Goal: Task Accomplishment & Management: Manage account settings

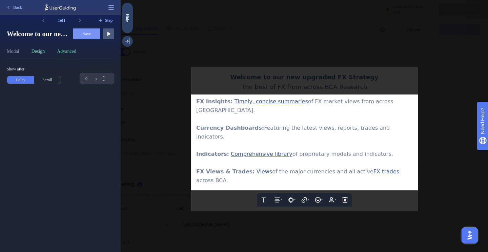
click at [44, 55] on button "Design" at bounding box center [39, 52] width 14 height 11
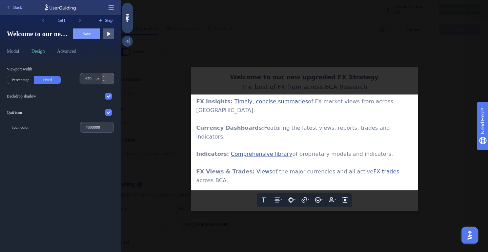
drag, startPoint x: 87, startPoint y: 79, endPoint x: 81, endPoint y: 79, distance: 5.4
click at [81, 79] on div "670 px" at bounding box center [91, 78] width 22 height 11
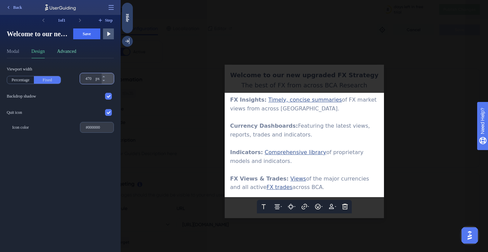
type input "470"
click at [71, 56] on button "Advanced" at bounding box center [66, 52] width 19 height 11
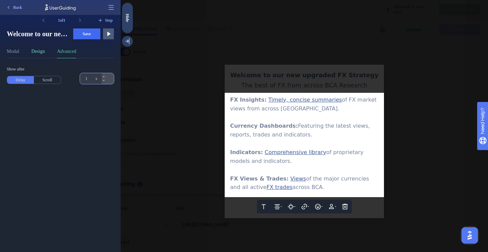
type input "1"
click at [43, 54] on button "Design" at bounding box center [39, 52] width 14 height 11
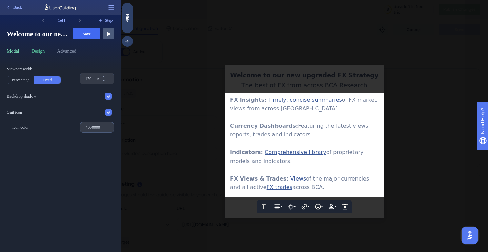
click at [18, 49] on button "Modal" at bounding box center [13, 52] width 13 height 11
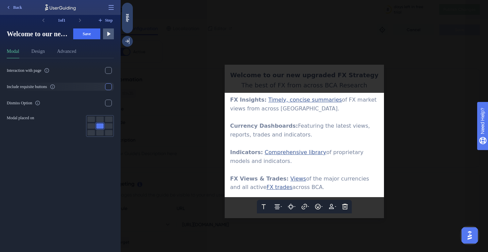
click at [105, 84] on div at bounding box center [108, 86] width 7 height 7
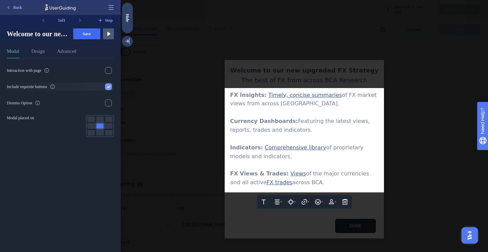
click at [105, 84] on div at bounding box center [108, 86] width 7 height 7
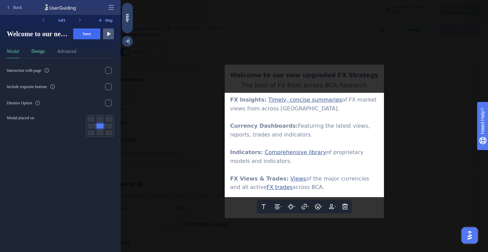
click at [41, 52] on button "Design" at bounding box center [39, 52] width 14 height 11
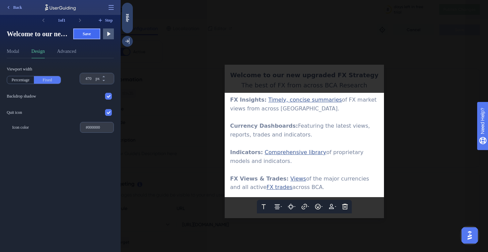
click at [83, 33] on span "Save" at bounding box center [87, 33] width 8 height 5
click at [249, 80] on div at bounding box center [304, 126] width 367 height 252
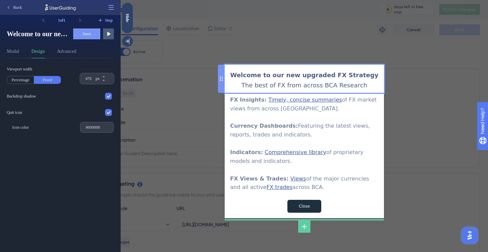
click at [228, 77] on div "Welcome to our new upgraded FX Strategy The best of FX from across BCA Research" at bounding box center [304, 79] width 159 height 28
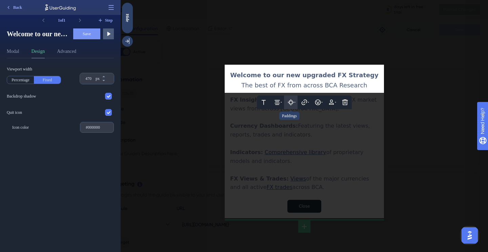
click at [295, 102] on icon at bounding box center [294, 102] width 1 height 1
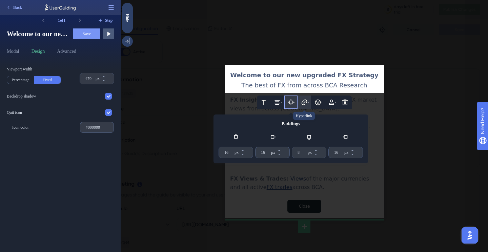
click at [308, 102] on icon at bounding box center [308, 102] width 1 height 1
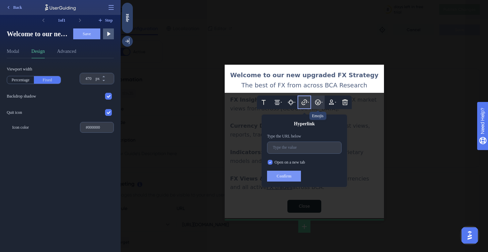
click at [323, 102] on button at bounding box center [318, 103] width 14 height 14
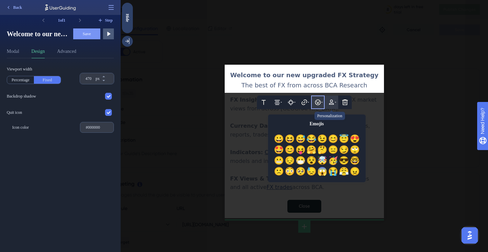
click at [334, 102] on icon at bounding box center [331, 102] width 7 height 7
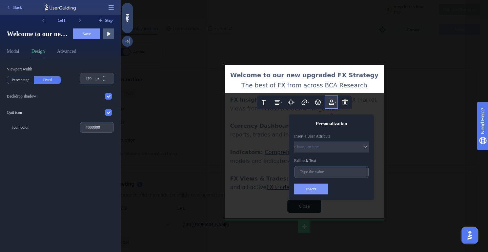
click at [271, 40] on div at bounding box center [304, 126] width 367 height 252
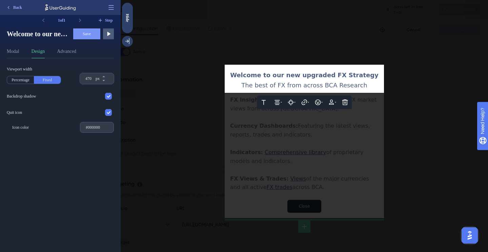
click at [258, 162] on div at bounding box center [304, 126] width 367 height 252
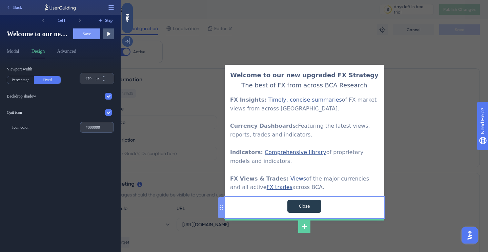
click at [293, 205] on input "Close" at bounding box center [304, 206] width 34 height 13
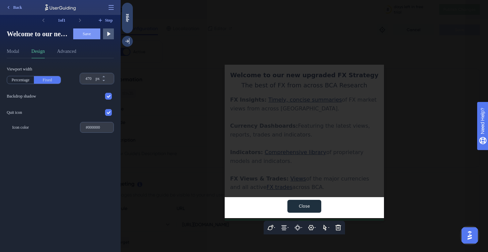
click at [266, 204] on div "Close" at bounding box center [304, 207] width 159 height 21
click at [76, 50] on button "Advanced" at bounding box center [66, 52] width 19 height 11
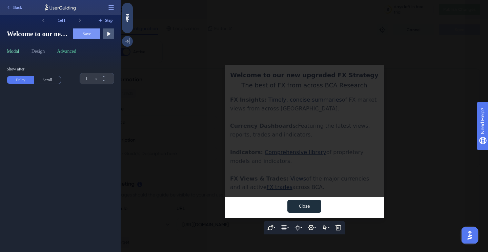
click at [15, 51] on button "Modal" at bounding box center [13, 52] width 13 height 11
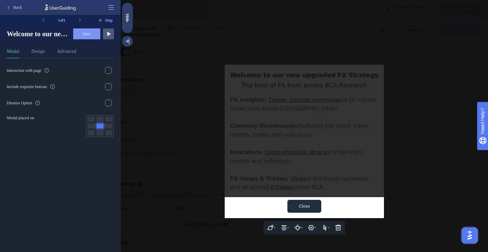
click at [327, 42] on div at bounding box center [304, 126] width 367 height 252
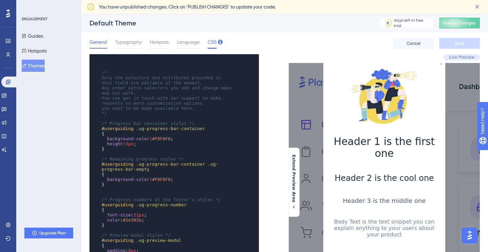
click at [103, 42] on span "General" at bounding box center [98, 42] width 18 height 8
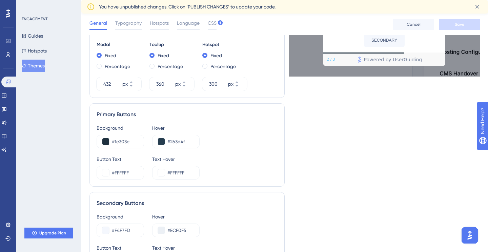
scroll to position [290, 0]
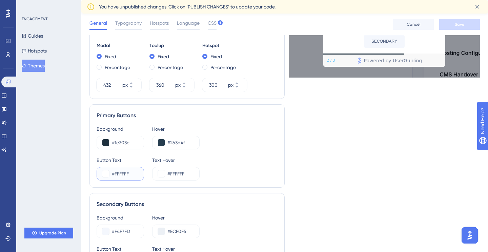
click at [125, 175] on input "#FFFFFF" at bounding box center [125, 174] width 26 height 8
click at [123, 144] on input "#1e303e" at bounding box center [125, 143] width 26 height 8
paste input "38D9C2"
type input "#38D9C2"
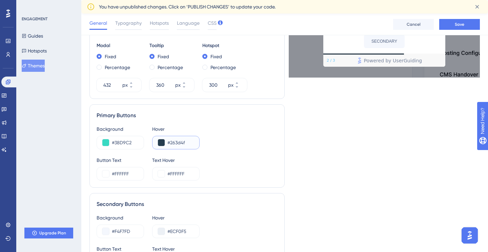
click at [183, 145] on input "#263d4f" at bounding box center [180, 143] width 26 height 8
paste input "DAE9B"
type input "#2DAE9B"
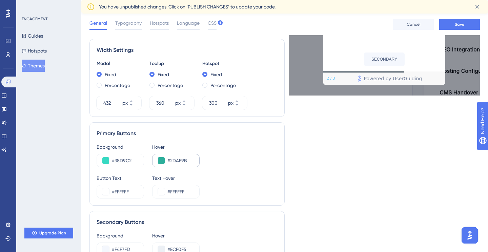
scroll to position [291, 0]
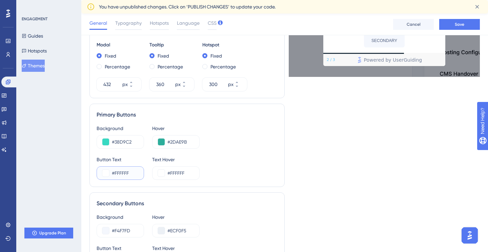
click at [121, 177] on input "#FFFFFF" at bounding box center [125, 173] width 26 height 8
paste input "1A2A36"
type input "#1A2A36"
click at [176, 174] on input "#FFFFFF" at bounding box center [180, 173] width 26 height 8
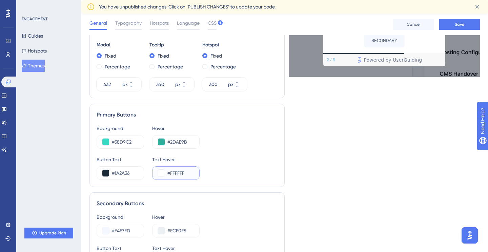
click at [176, 174] on input "#FFFFFF" at bounding box center [180, 173] width 26 height 8
paste input "1A2A36"
type input "#1A2A36"
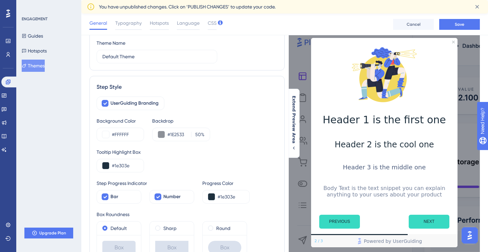
scroll to position [0, 0]
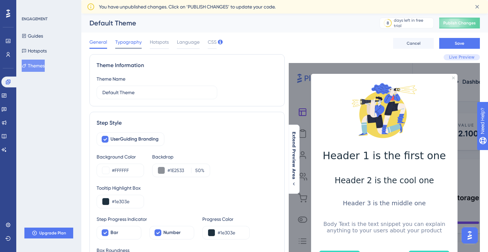
click at [128, 43] on span "Typography" at bounding box center [128, 42] width 26 height 8
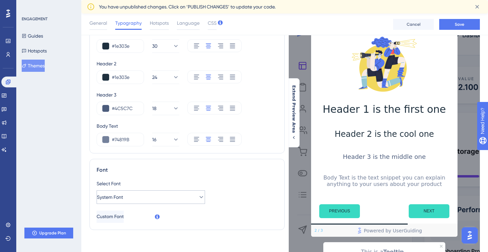
scroll to position [50, 0]
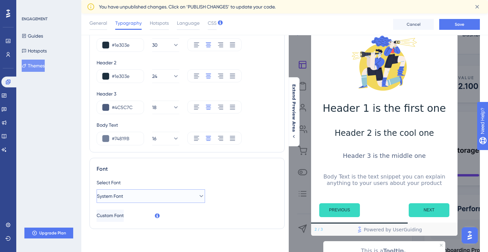
click at [198, 198] on icon at bounding box center [201, 196] width 7 height 7
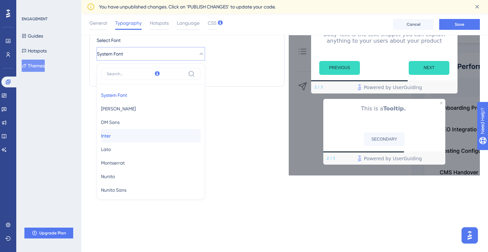
click at [148, 133] on button "Inter Inter" at bounding box center [151, 136] width 100 height 14
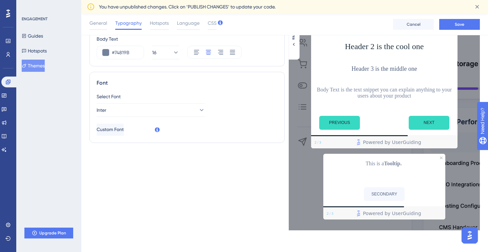
scroll to position [137, 0]
click at [149, 109] on button "Inter" at bounding box center [151, 110] width 108 height 14
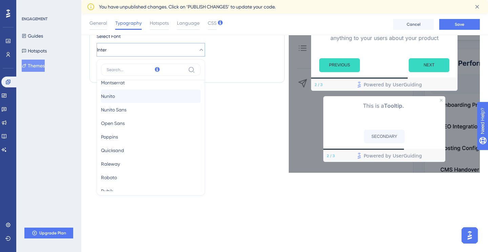
scroll to position [77, 0]
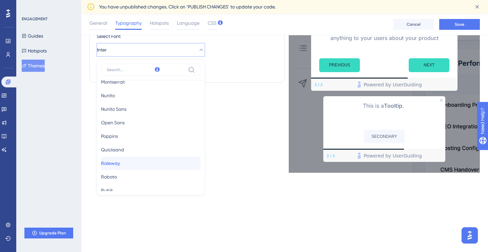
click at [149, 158] on button "Raleway Raleway" at bounding box center [151, 164] width 100 height 14
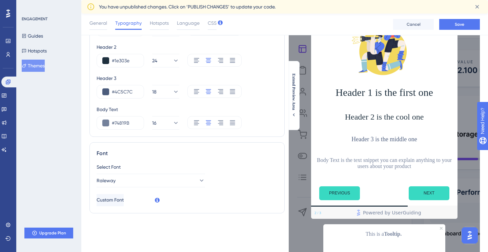
scroll to position [64, 0]
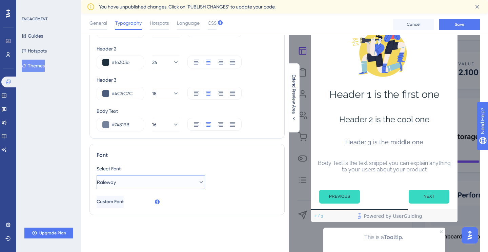
click at [169, 187] on button "Raleway" at bounding box center [151, 183] width 108 height 14
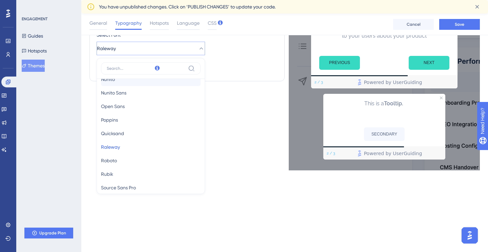
scroll to position [101, 0]
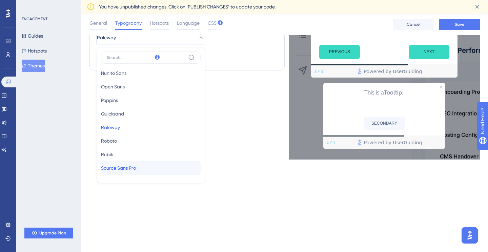
click at [159, 170] on button "Source Sans Pro Source Sans Pro" at bounding box center [151, 168] width 100 height 14
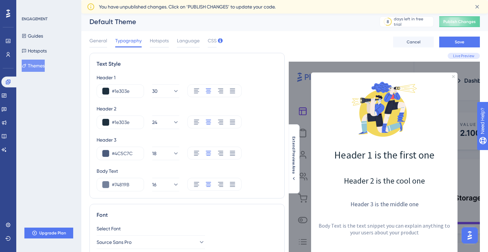
scroll to position [0, 0]
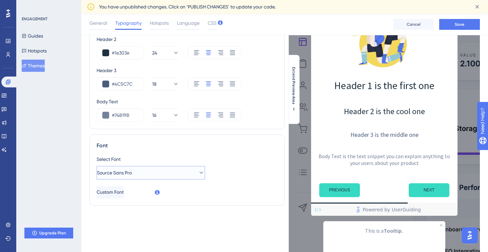
click at [163, 172] on button "Source Sans Pro" at bounding box center [151, 173] width 108 height 14
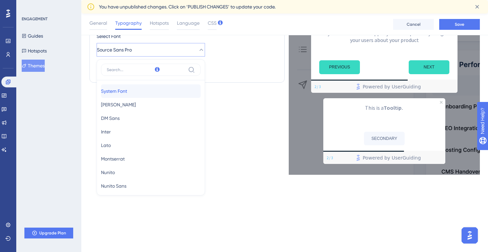
click at [150, 95] on button "System Font System Font" at bounding box center [151, 91] width 100 height 14
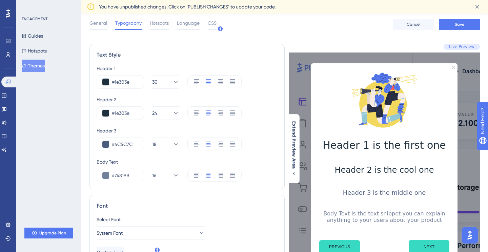
scroll to position [0, 0]
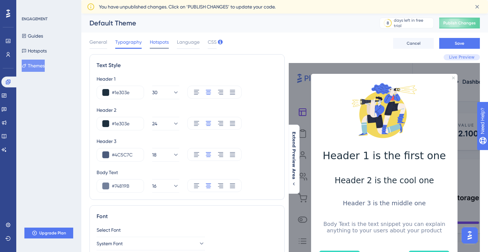
click at [162, 43] on span "Hotspots" at bounding box center [159, 42] width 19 height 8
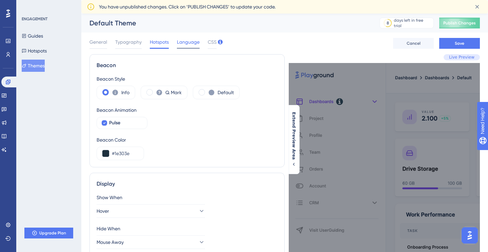
click at [187, 42] on span "Language" at bounding box center [188, 42] width 23 height 8
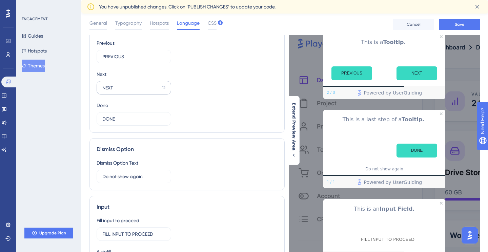
scroll to position [43, 0]
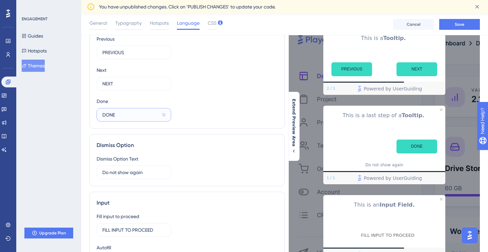
drag, startPoint x: 143, startPoint y: 116, endPoint x: 45, endPoint y: 112, distance: 97.3
click at [81, 112] on div "Performance Users Engagement Widgets Feedback Product Updates Knowledge Base AI…" at bounding box center [284, 165] width 407 height 389
type input "Done"
click at [128, 87] on label "NEXT 12" at bounding box center [134, 84] width 75 height 14
click at [128, 87] on input "NEXT" at bounding box center [130, 83] width 57 height 7
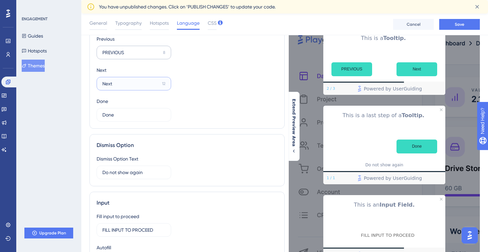
type input "Next"
click at [136, 54] on input "PREVIOUS" at bounding box center [131, 52] width 58 height 7
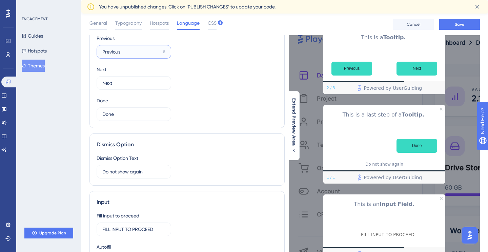
scroll to position [0, 0]
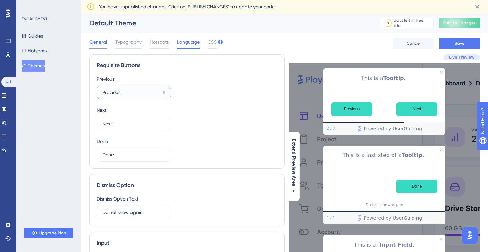
type input "Previous"
click at [94, 43] on span "General" at bounding box center [98, 42] width 18 height 8
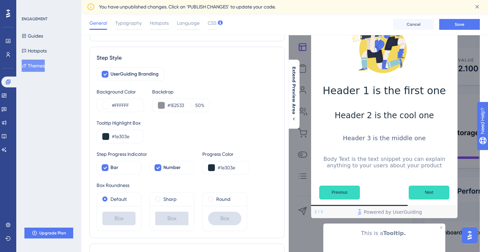
scroll to position [63, 0]
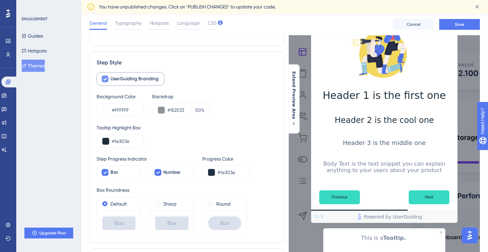
click at [133, 81] on span "UserGuiding Branding" at bounding box center [134, 79] width 48 height 8
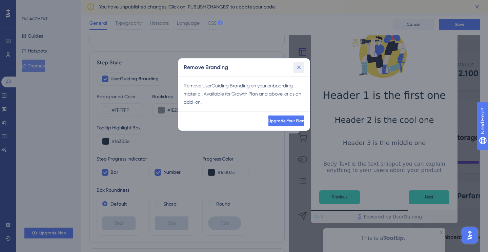
click at [298, 66] on icon at bounding box center [299, 68] width 4 height 4
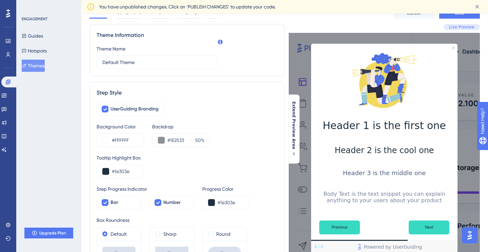
scroll to position [0, 0]
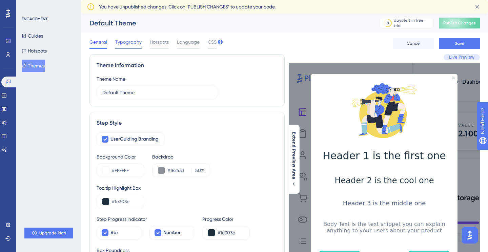
click at [127, 41] on span "Typography" at bounding box center [128, 42] width 26 height 8
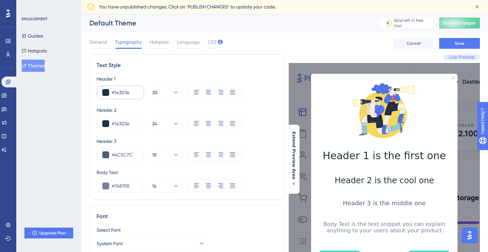
click at [118, 88] on div "#1e303e" at bounding box center [120, 93] width 47 height 14
click at [123, 94] on input "#1e303e" at bounding box center [125, 92] width 26 height 8
paste input "A2A36"
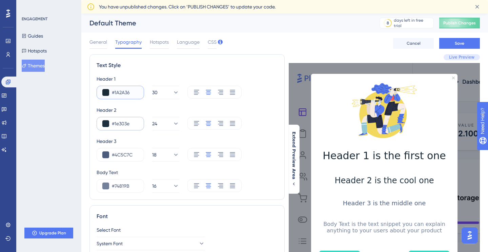
type input "#1A2A36"
click at [123, 120] on input "#1e303e" at bounding box center [125, 124] width 26 height 8
paste input "A2A36"
type input "#1A2A36"
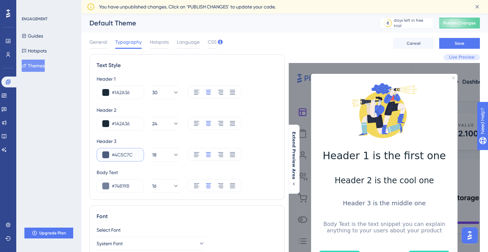
click at [125, 153] on input "#4C5C7C" at bounding box center [125, 155] width 26 height 8
click at [120, 127] on input "#1A2A36" at bounding box center [125, 124] width 26 height 8
paste input "263A49"
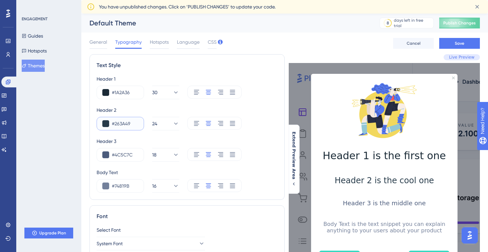
type input "#263A49"
click at [130, 155] on input "#4C5C7C" at bounding box center [125, 155] width 26 height 8
click at [123, 184] on input "#74819B" at bounding box center [125, 186] width 26 height 8
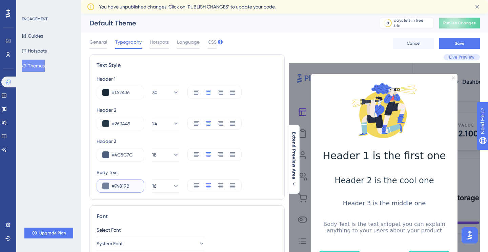
paste input "263A49"
type input "#263A49"
click at [123, 157] on input "#4C5C7C" at bounding box center [125, 155] width 26 height 8
paste input "263A49"
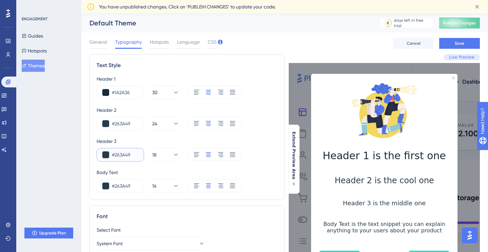
type input "#263A49"
click at [173, 187] on icon at bounding box center [175, 186] width 7 height 7
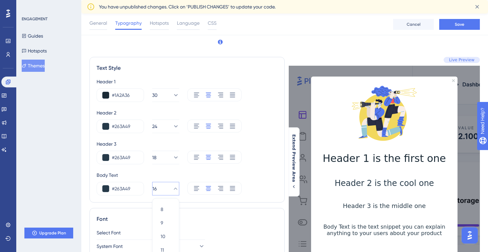
scroll to position [139, 0]
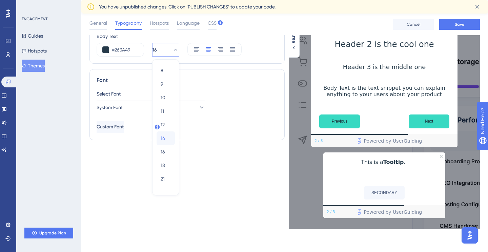
click at [159, 140] on button "14 14" at bounding box center [166, 138] width 18 height 14
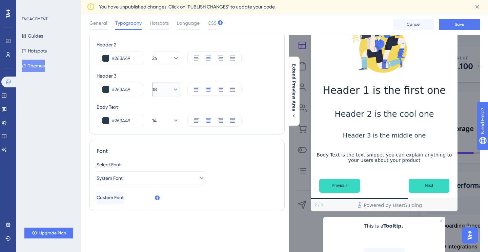
click at [172, 91] on icon at bounding box center [175, 89] width 7 height 7
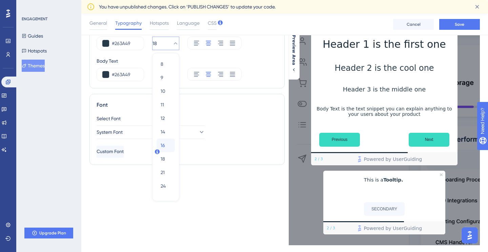
click at [163, 146] on span "16" at bounding box center [163, 145] width 4 height 8
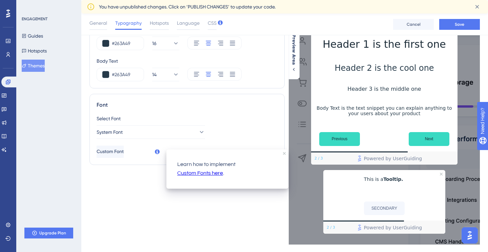
scroll to position [0, 0]
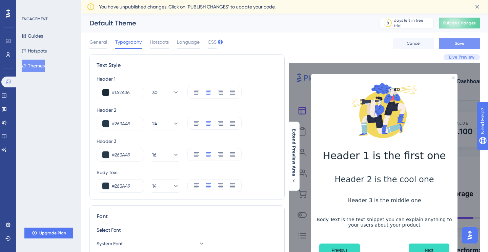
click at [456, 43] on span "Save" at bounding box center [459, 43] width 9 height 5
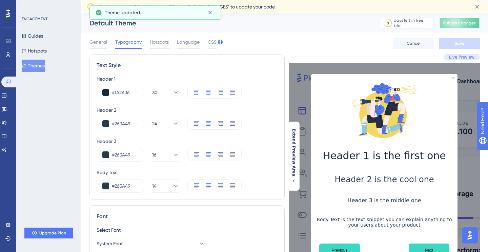
click at [453, 23] on button "Publish Changes" at bounding box center [459, 23] width 41 height 11
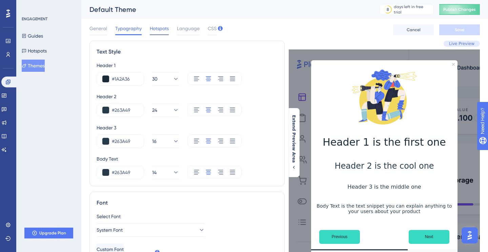
click at [165, 28] on span "Hotspots" at bounding box center [159, 28] width 19 height 8
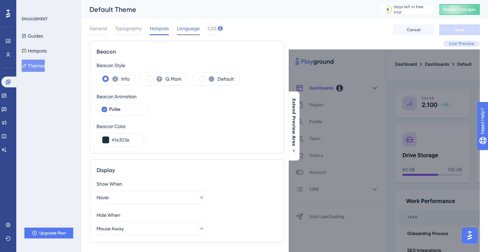
click at [187, 25] on span "Language" at bounding box center [188, 28] width 23 height 8
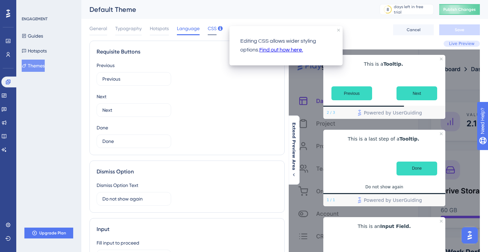
click at [213, 29] on span "CSS" at bounding box center [212, 28] width 9 height 8
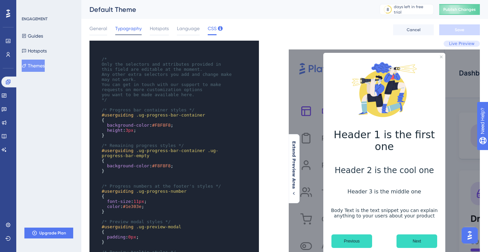
click at [129, 32] on span "Typography" at bounding box center [128, 28] width 26 height 8
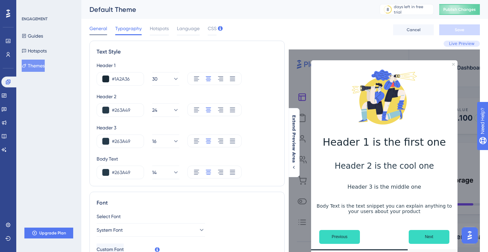
click at [100, 26] on span "General" at bounding box center [98, 28] width 18 height 8
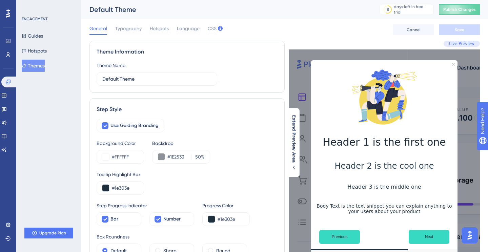
click at [99, 28] on span "General" at bounding box center [98, 28] width 18 height 8
click at [248, 23] on div "General Typography Hotspots Language CSS Cancel Save" at bounding box center [284, 30] width 390 height 22
click at [134, 82] on input "Default Theme" at bounding box center [156, 78] width 109 height 7
type input "BCA 2025"
click at [455, 29] on span "Save" at bounding box center [459, 29] width 9 height 5
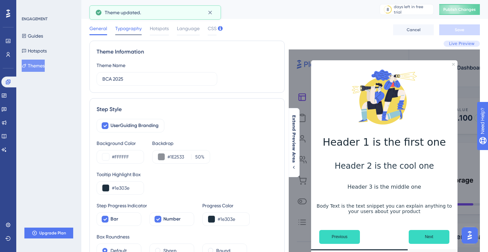
click at [126, 30] on span "Typography" at bounding box center [128, 28] width 26 height 8
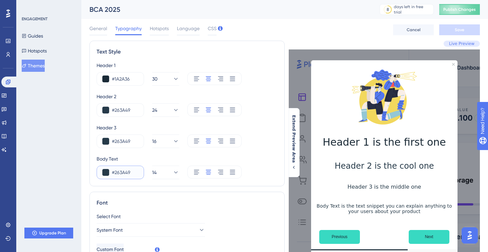
click at [105, 175] on button at bounding box center [105, 172] width 7 height 7
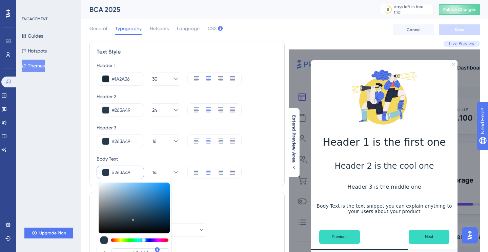
click at [263, 181] on div "Text Style Header 1 #1A2A36 30 Header 2 #263A49 24 Header 3 #263A49 16 Body Tex…" at bounding box center [186, 114] width 195 height 146
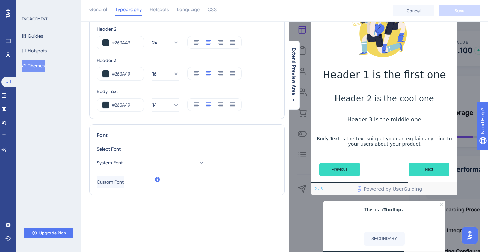
scroll to position [74, 0]
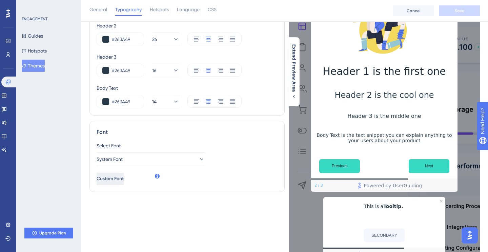
click at [124, 180] on span "Custom Font" at bounding box center [110, 179] width 27 height 8
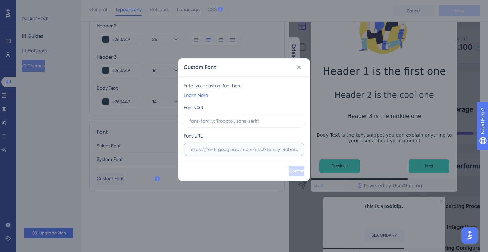
click at [269, 153] on input "text" at bounding box center [243, 149] width 109 height 7
click at [258, 121] on input "text" at bounding box center [243, 120] width 109 height 7
click at [298, 65] on icon at bounding box center [299, 67] width 7 height 7
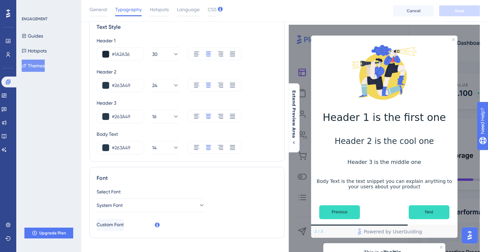
scroll to position [0, 0]
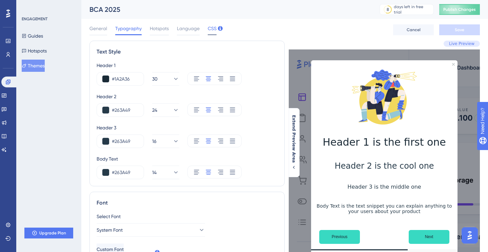
click at [209, 31] on span "CSS" at bounding box center [212, 28] width 9 height 8
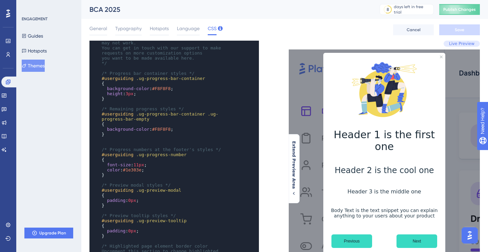
scroll to position [38, 0]
click at [116, 133] on pre "}" at bounding box center [167, 132] width 135 height 5
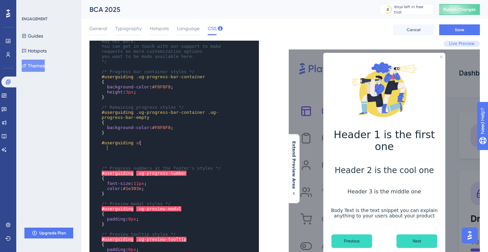
scroll to position [0, 0]
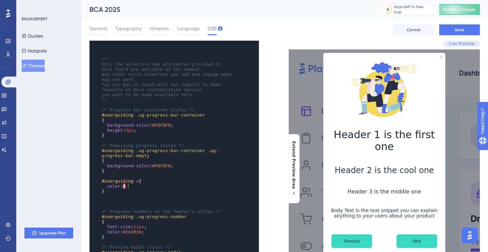
paste textarea "Code editor"
click at [404, 208] on p "Body Text is the text snippet you can explain anything to your users about your…" at bounding box center [384, 213] width 111 height 11
click at [115, 191] on pre "}" at bounding box center [167, 191] width 135 height 5
click at [149, 186] on pre "color : #1677E5 ;" at bounding box center [167, 186] width 135 height 5
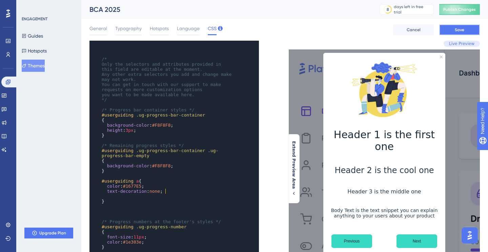
click at [460, 29] on span "Save" at bounding box center [459, 29] width 9 height 5
click at [118, 195] on pre "​" at bounding box center [167, 196] width 135 height 5
click at [142, 186] on span "#1677E5" at bounding box center [132, 186] width 19 height 5
click at [136, 182] on span "a" at bounding box center [137, 181] width 3 height 5
click at [139, 182] on span "p" at bounding box center [140, 181] width 3 height 5
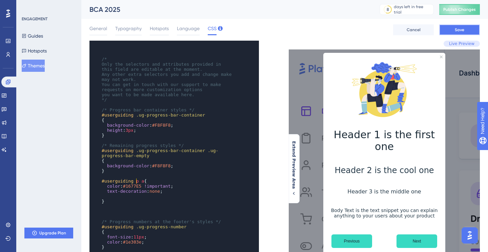
click at [467, 29] on button "Save" at bounding box center [459, 29] width 41 height 11
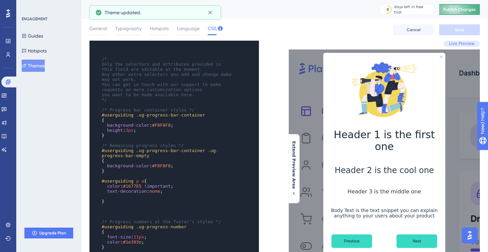
click at [456, 10] on span "Publish Changes" at bounding box center [459, 9] width 33 height 5
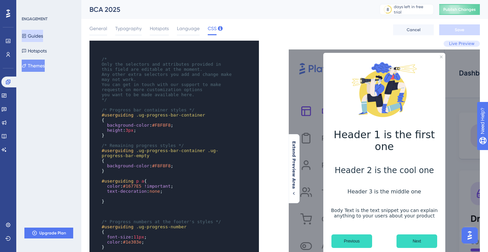
click at [43, 35] on button "Guides" at bounding box center [32, 36] width 21 height 12
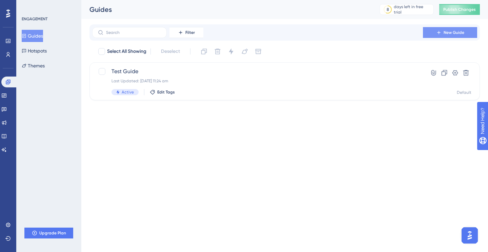
click at [461, 35] on span "New Guide" at bounding box center [454, 32] width 21 height 5
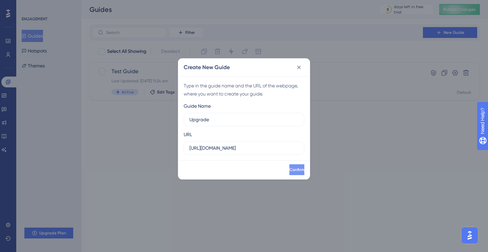
type input "Upgrade"
click at [288, 173] on button "Confirm" at bounding box center [296, 169] width 16 height 11
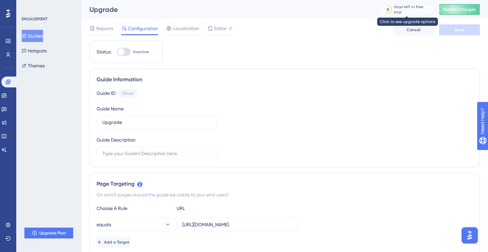
click at [395, 8] on div "days left in free trial" at bounding box center [413, 9] width 38 height 11
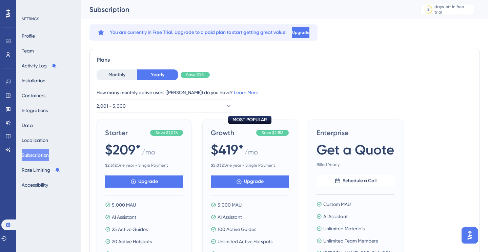
scroll to position [8, 0]
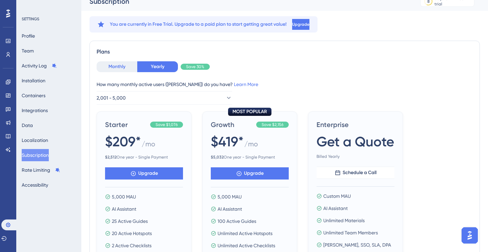
click at [120, 67] on button "Monthly" at bounding box center [117, 66] width 41 height 11
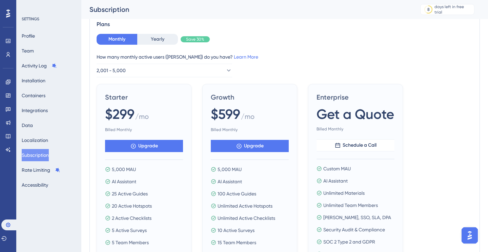
scroll to position [42, 0]
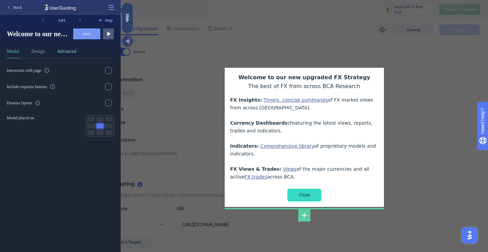
click at [68, 49] on button "Advanced" at bounding box center [66, 52] width 19 height 11
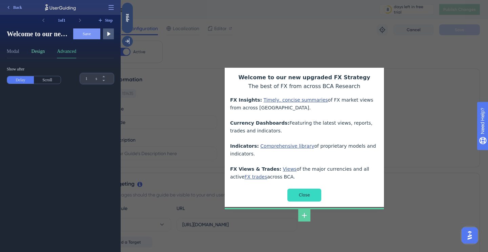
click at [45, 50] on button "Design" at bounding box center [39, 52] width 14 height 11
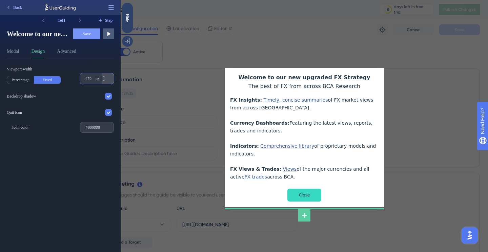
click at [89, 79] on input "470" at bounding box center [89, 78] width 9 height 5
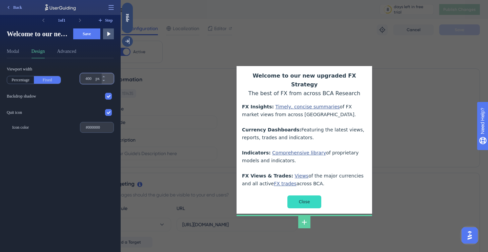
type input "400"
click at [85, 32] on span "Save" at bounding box center [87, 33] width 8 height 5
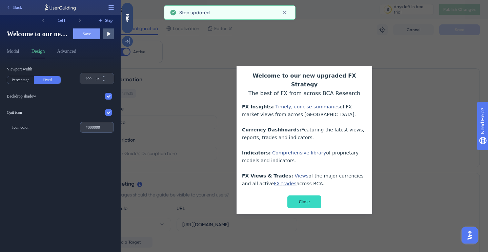
click at [326, 42] on div at bounding box center [305, 33] width 136 height 66
click at [126, 18] on div "Hide" at bounding box center [127, 18] width 11 height 8
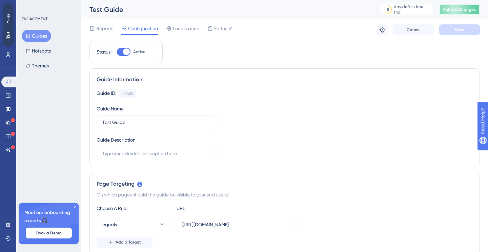
click at [455, 10] on span "Publish Changes" at bounding box center [459, 9] width 33 height 5
click at [42, 66] on button "Themes" at bounding box center [37, 66] width 31 height 12
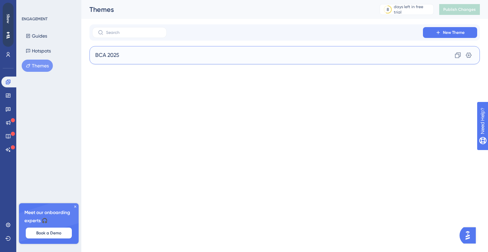
click at [124, 56] on div "BCA 2025 Clone Settings" at bounding box center [284, 55] width 390 height 18
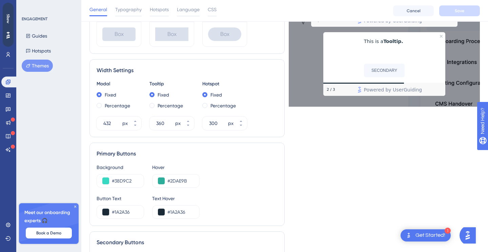
scroll to position [245, 0]
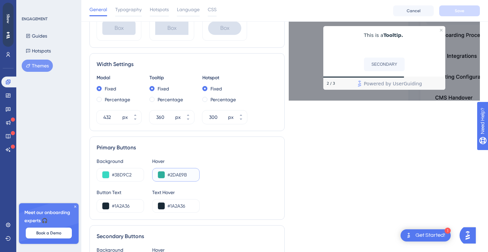
click at [174, 175] on input "#2DAE9B" at bounding box center [180, 175] width 26 height 8
click at [183, 175] on input "#2DAE9B" at bounding box center [180, 175] width 26 height 8
paste input "60E1CE"
type input "#60E1CE"
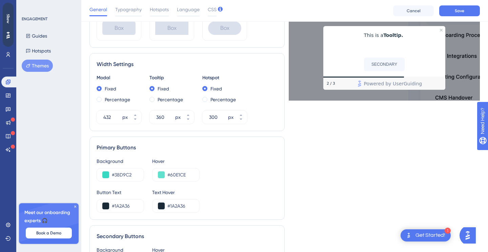
click at [269, 144] on div "Primary Buttons" at bounding box center [187, 148] width 181 height 8
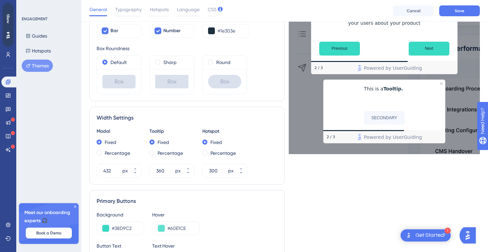
scroll to position [0, 0]
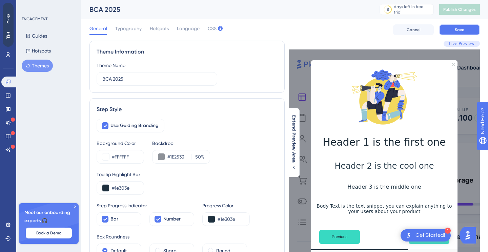
click at [459, 28] on span "Save" at bounding box center [459, 29] width 9 height 5
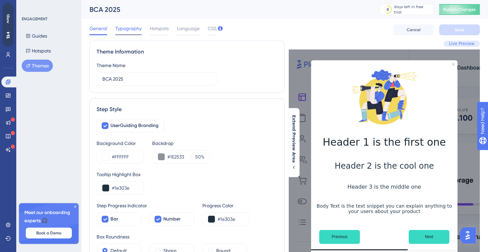
click at [135, 33] on div "Typography" at bounding box center [128, 29] width 26 height 11
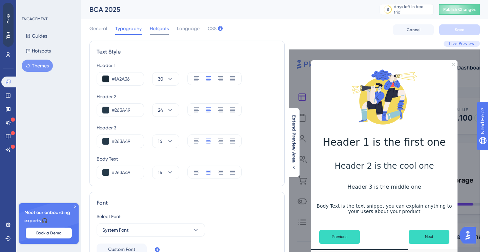
click at [160, 26] on span "Hotspots" at bounding box center [159, 28] width 19 height 8
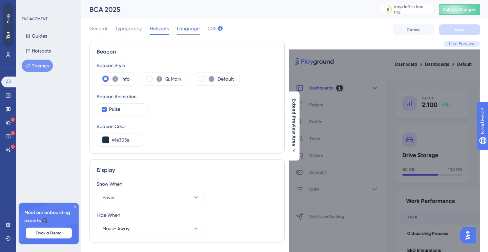
click at [194, 32] on span "Language" at bounding box center [188, 28] width 23 height 8
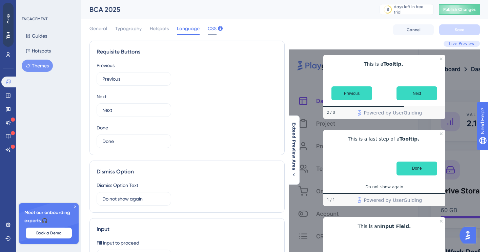
click at [208, 28] on span "CSS" at bounding box center [212, 28] width 9 height 8
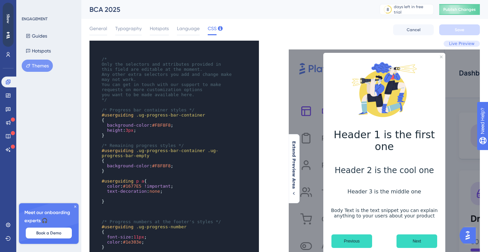
click at [109, 196] on pre "​" at bounding box center [167, 196] width 135 height 5
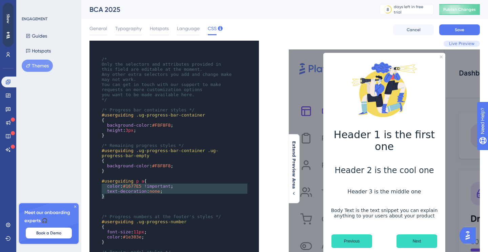
type textarea "#userguiding p a { color: #1677E5 !important; text-decoration: none; }"
drag, startPoint x: 106, startPoint y: 198, endPoint x: 101, endPoint y: 183, distance: 15.4
click at [109, 196] on pre "}" at bounding box center [167, 196] width 135 height 5
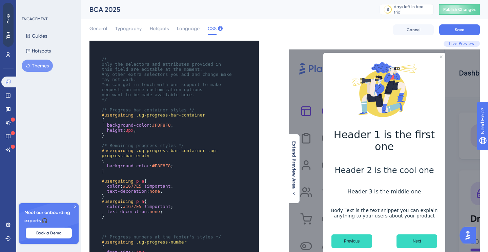
click at [144, 201] on span "#userguiding p a {" at bounding box center [124, 201] width 45 height 5
click at [135, 207] on span "#1677E5" at bounding box center [132, 206] width 19 height 5
type textarea "1677E5"
click at [135, 207] on span "#1677E5" at bounding box center [132, 206] width 19 height 5
paste textarea "Code editor"
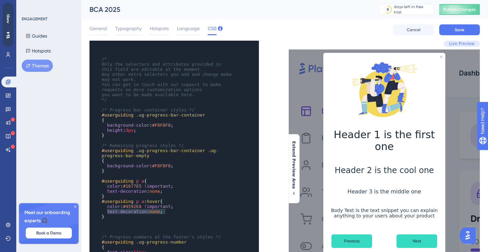
type textarea "ext-decoration: none;"
drag, startPoint x: 168, startPoint y: 212, endPoint x: 110, endPoint y: 212, distance: 58.3
click at [110, 212] on pre "text-decoration : none ;" at bounding box center [167, 211] width 135 height 5
click at [455, 27] on button "Save" at bounding box center [459, 29] width 41 height 11
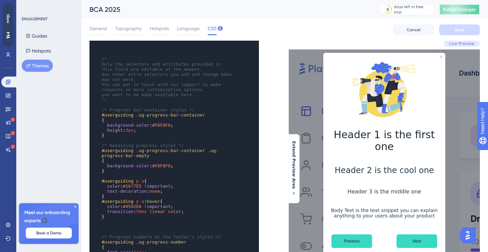
click at [456, 9] on span "Publish Changes" at bounding box center [459, 9] width 33 height 5
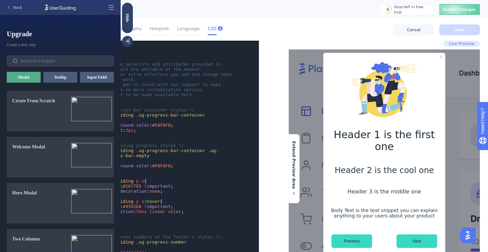
click at [168, 165] on span "#F8F8F8" at bounding box center [161, 165] width 19 height 5
click at [170, 161] on pre "{" at bounding box center [167, 160] width 135 height 5
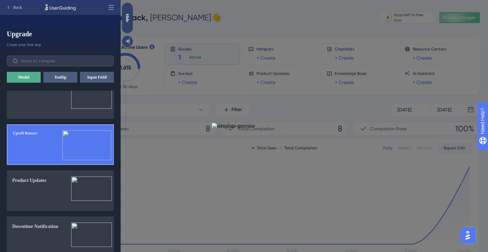
click at [64, 154] on img at bounding box center [86, 145] width 49 height 30
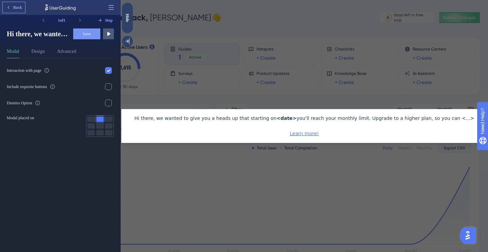
click at [19, 10] on button "Back" at bounding box center [14, 7] width 22 height 11
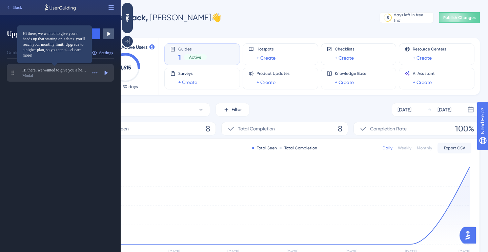
click at [64, 70] on span "Hi there, we wanted to give you a heads up that starting on <date> you'll reach…" at bounding box center [54, 69] width 64 height 5
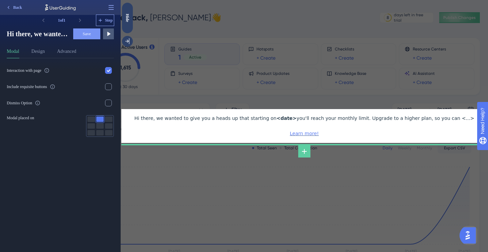
click at [111, 20] on span "Step" at bounding box center [109, 20] width 8 height 5
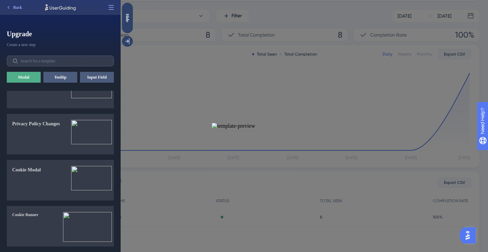
scroll to position [103, 0]
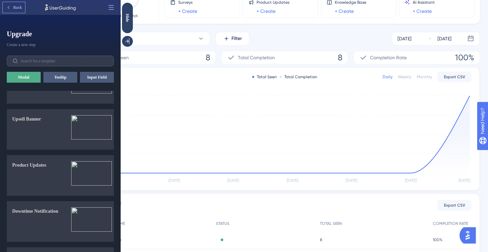
click at [15, 5] on span "Back" at bounding box center [17, 7] width 9 height 5
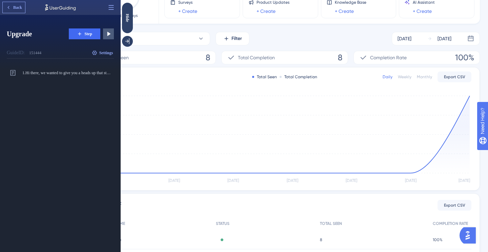
click at [15, 5] on span "Back" at bounding box center [17, 7] width 9 height 5
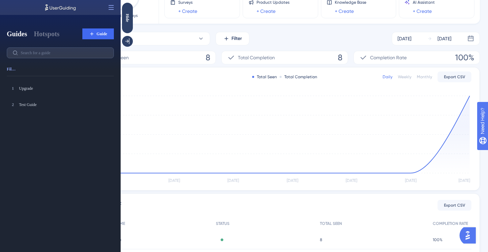
click at [15, 5] on div at bounding box center [60, 7] width 121 height 15
click at [41, 102] on div "Test Guide" at bounding box center [53, 104] width 69 height 5
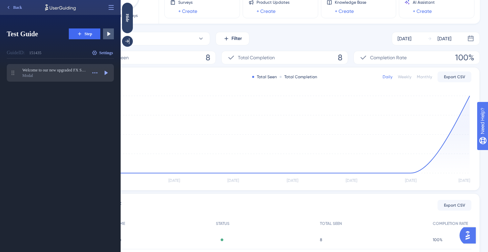
click at [53, 75] on div "Modal" at bounding box center [54, 75] width 64 height 5
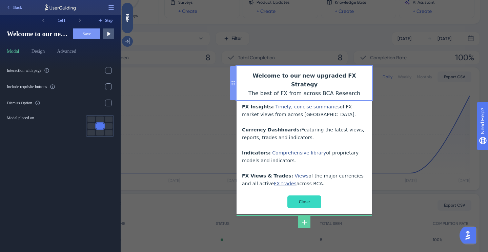
click at [295, 77] on div "Welcome to our new upgraded FX Strategy The best of FX from across BCA Research" at bounding box center [304, 85] width 125 height 26
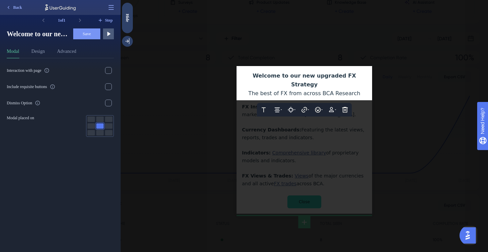
click at [224, 90] on div at bounding box center [304, 126] width 367 height 252
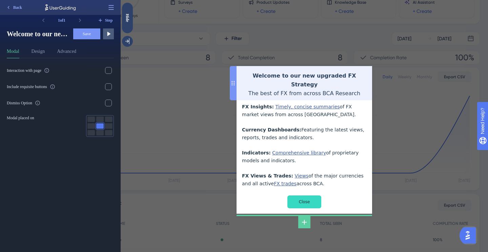
click at [233, 81] on icon at bounding box center [233, 83] width 4 height 5
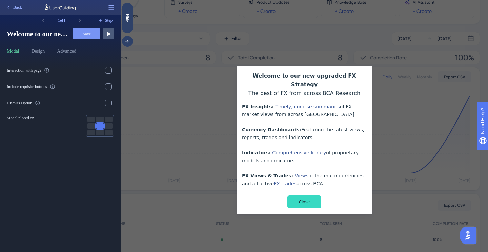
click at [472, 236] on img "Open AI Assistant Launcher" at bounding box center [468, 235] width 12 height 12
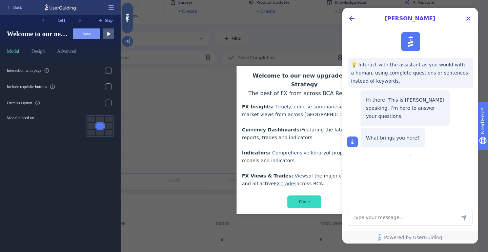
scroll to position [0, 0]
click at [469, 15] on icon "Close Button" at bounding box center [468, 19] width 8 height 8
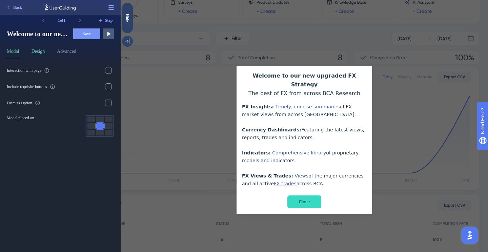
click at [39, 47] on button "Design" at bounding box center [39, 52] width 14 height 11
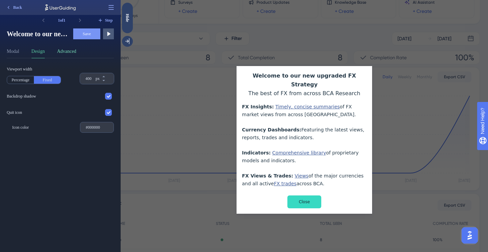
click at [71, 54] on button "Advanced" at bounding box center [66, 52] width 19 height 11
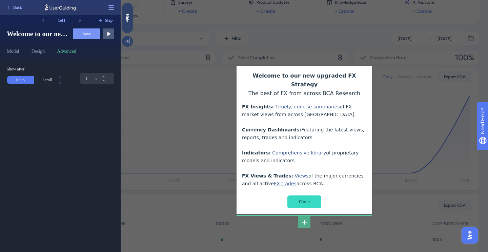
click at [306, 218] on icon at bounding box center [304, 222] width 8 height 8
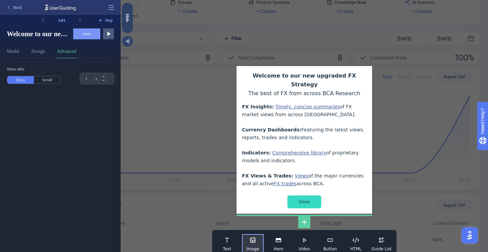
click at [254, 238] on icon at bounding box center [252, 240] width 5 height 5
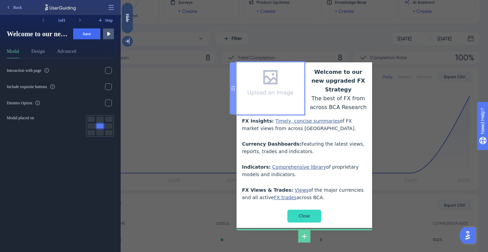
click at [283, 94] on div "Upload an Image" at bounding box center [270, 92] width 46 height 6
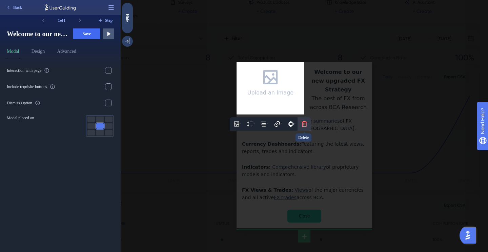
click at [304, 123] on icon at bounding box center [304, 124] width 7 height 7
click at [305, 142] on icon at bounding box center [305, 144] width 6 height 6
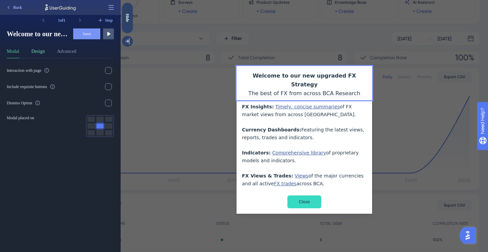
click at [38, 49] on button "Design" at bounding box center [39, 52] width 14 height 11
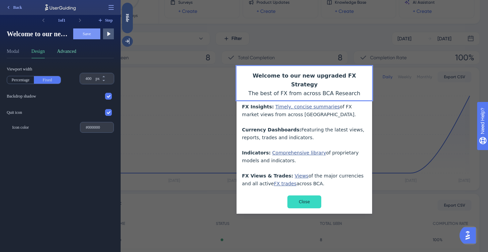
click at [76, 50] on button "Advanced" at bounding box center [66, 52] width 19 height 11
